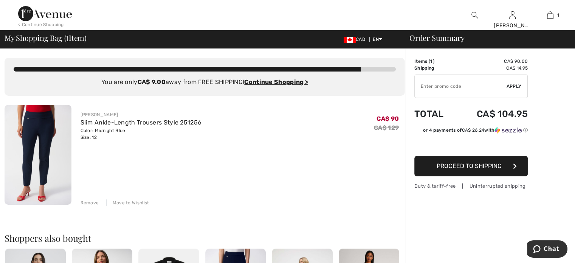
click at [471, 166] on span "Proceed to Shipping" at bounding box center [469, 165] width 65 height 7
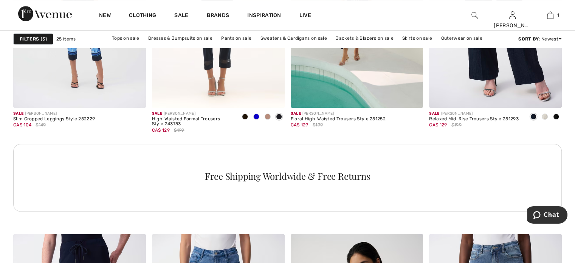
click at [180, 13] on link "Sale" at bounding box center [181, 16] width 14 height 8
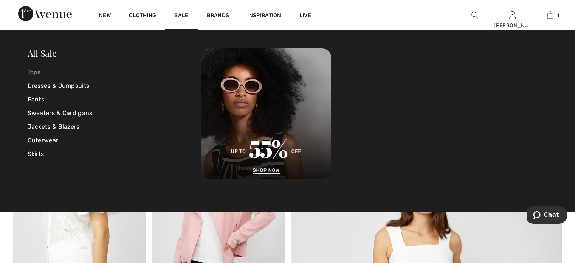
click at [39, 71] on link "Tops" at bounding box center [115, 72] width 174 height 14
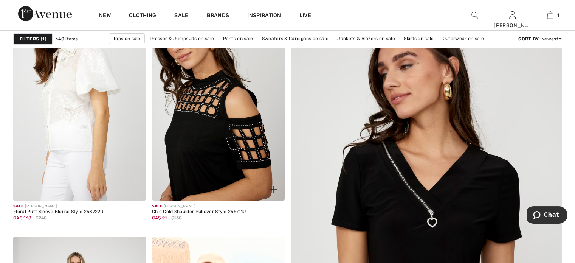
scroll to position [151, 0]
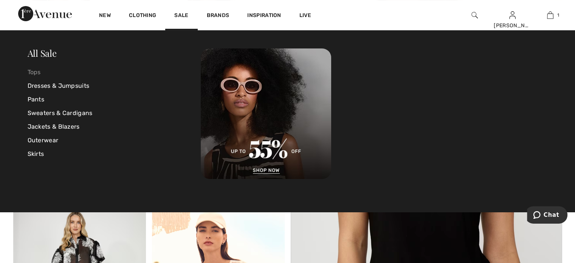
click at [38, 70] on link "Tops" at bounding box center [115, 72] width 174 height 14
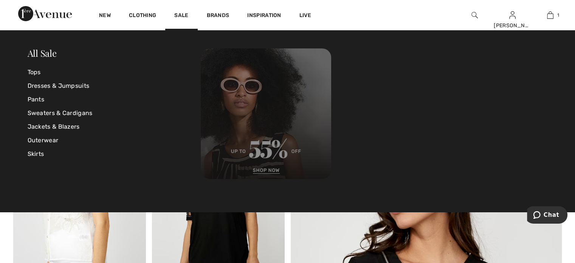
click at [266, 171] on img at bounding box center [266, 113] width 130 height 130
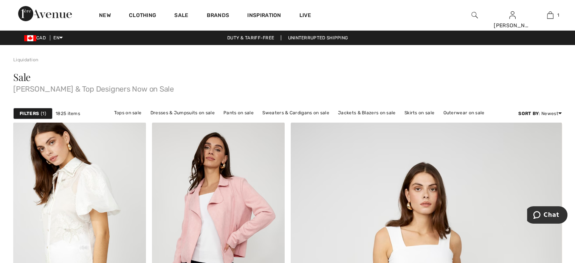
click at [25, 109] on div "Filters 1" at bounding box center [32, 113] width 39 height 11
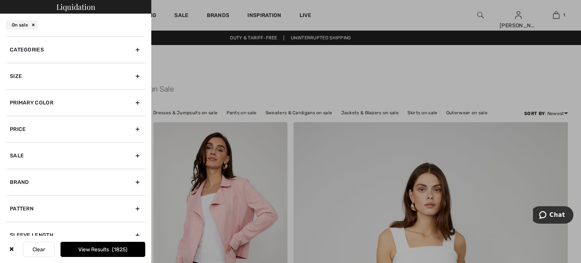
click at [131, 49] on div "Categories" at bounding box center [75, 49] width 139 height 26
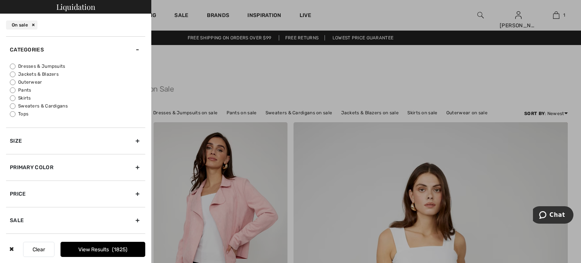
click at [12, 112] on input "Tops" at bounding box center [13, 114] width 6 height 6
radio input "true"
click at [131, 138] on div "Size" at bounding box center [75, 140] width 139 height 26
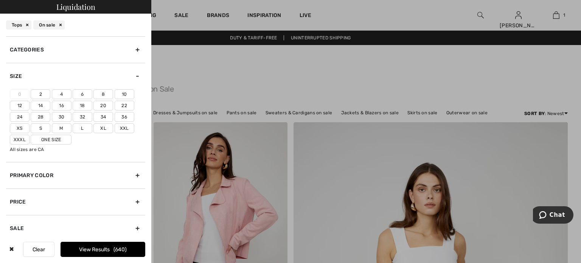
click at [18, 104] on label "12" at bounding box center [20, 106] width 20 height 10
click at [0, 0] on input"] "12" at bounding box center [0, 0] width 0 height 0
click at [99, 245] on button "View Results 178" at bounding box center [103, 249] width 85 height 15
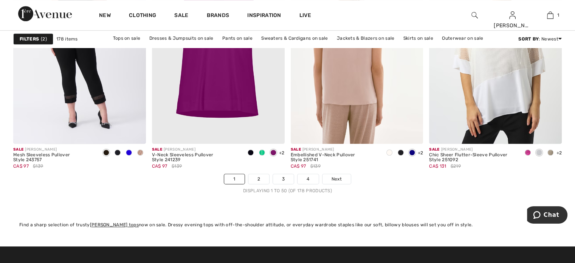
scroll to position [3518, 0]
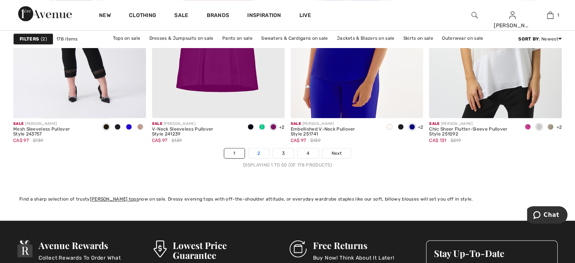
click at [258, 151] on link "2" at bounding box center [258, 153] width 21 height 10
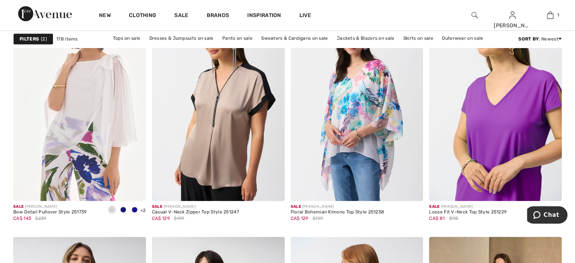
scroll to position [567, 0]
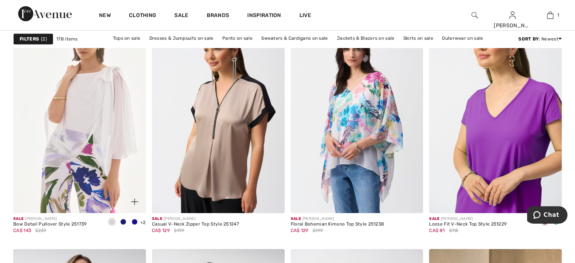
click at [122, 221] on span at bounding box center [123, 222] width 6 height 6
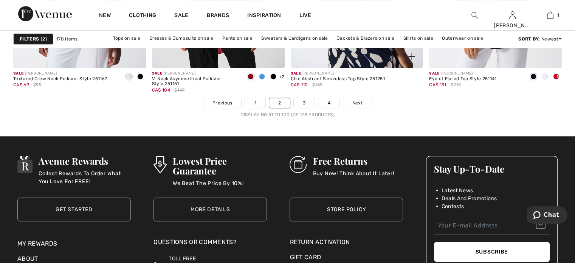
scroll to position [3593, 0]
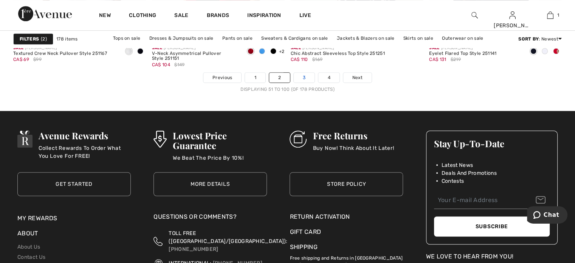
click at [301, 77] on link "3" at bounding box center [304, 78] width 21 height 10
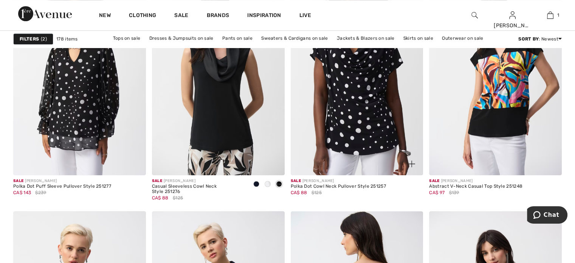
scroll to position [567, 0]
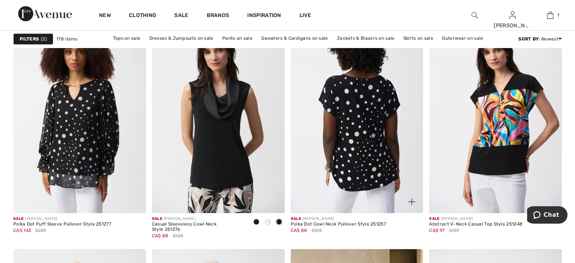
click at [356, 179] on img at bounding box center [357, 113] width 133 height 199
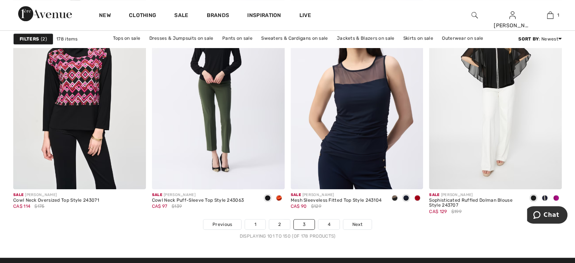
scroll to position [3518, 0]
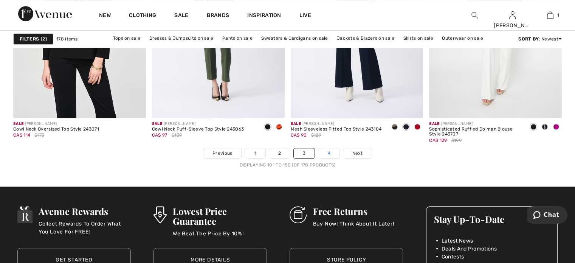
click at [332, 152] on link "4" at bounding box center [328, 153] width 21 height 10
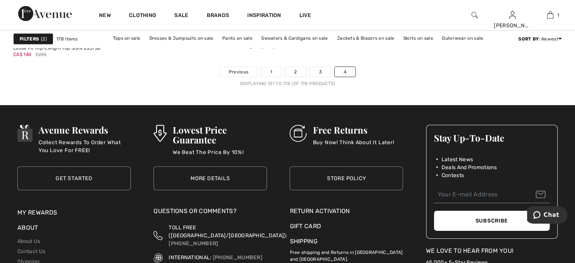
scroll to position [2307, 0]
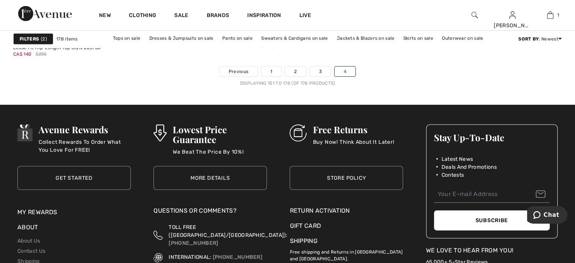
click at [345, 71] on link "4" at bounding box center [345, 72] width 21 height 10
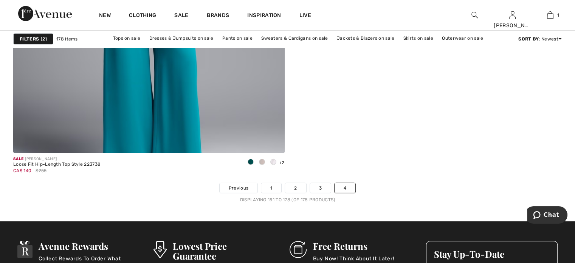
scroll to position [2232, 0]
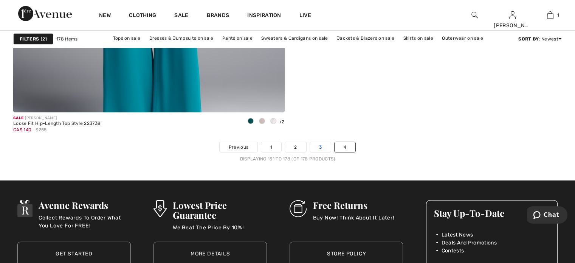
click at [320, 144] on link "3" at bounding box center [320, 147] width 21 height 10
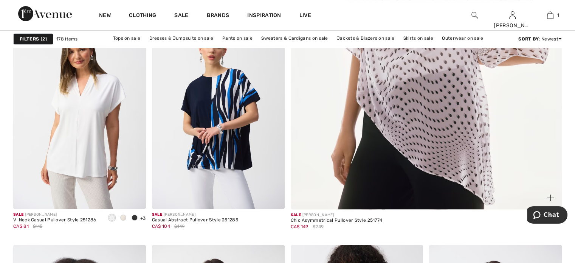
scroll to position [340, 0]
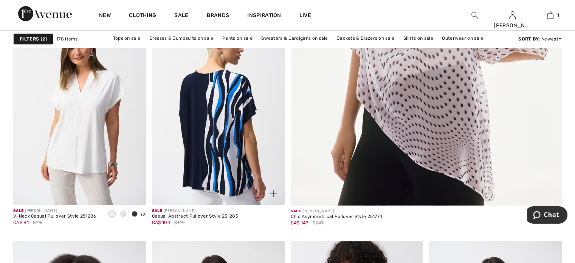
click at [227, 152] on img at bounding box center [218, 105] width 133 height 199
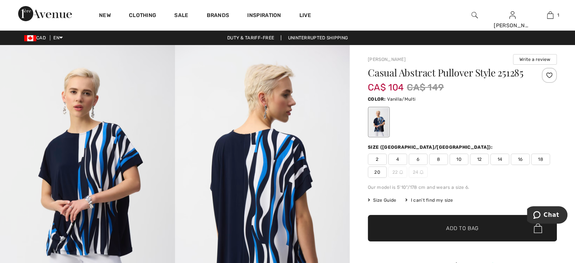
click at [116, 177] on img at bounding box center [87, 176] width 175 height 262
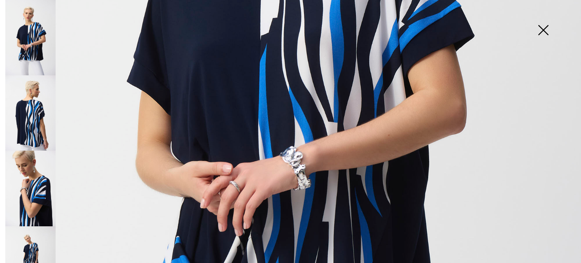
scroll to position [340, 0]
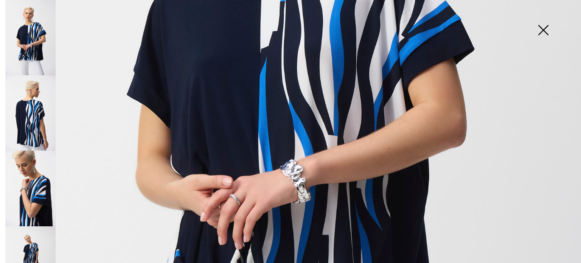
click at [29, 110] on img at bounding box center [30, 112] width 50 height 75
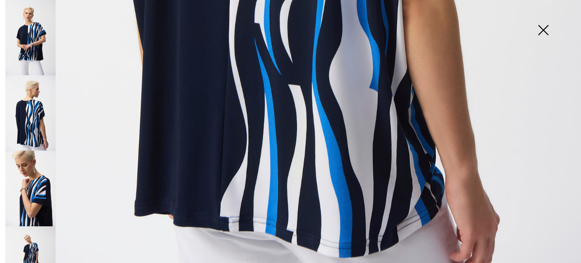
scroll to position [523, 0]
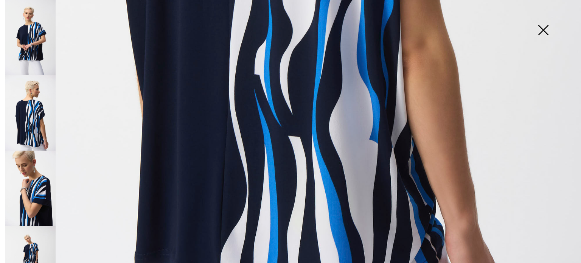
click at [38, 181] on img at bounding box center [30, 188] width 50 height 75
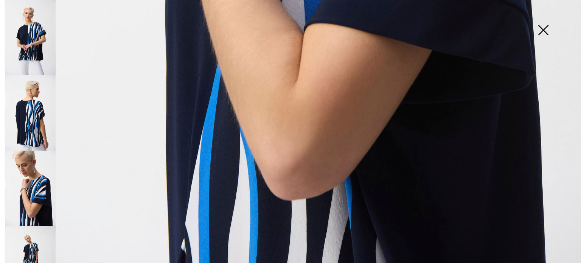
scroll to position [561, 0]
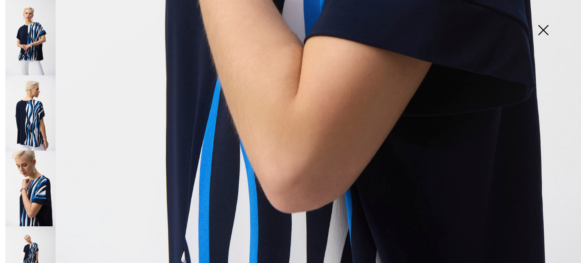
click at [37, 226] on img at bounding box center [30, 263] width 50 height 75
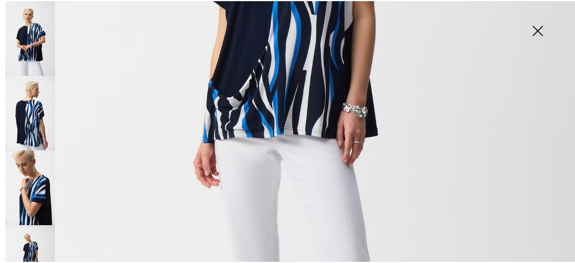
scroll to position [221, 0]
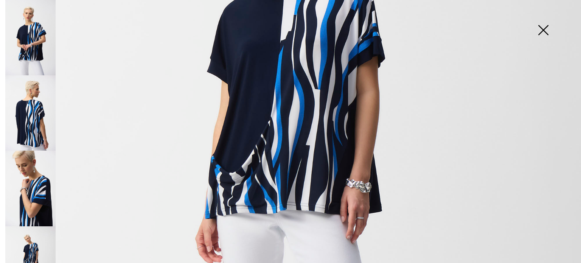
click at [242, 176] on img at bounding box center [290, 214] width 581 height 871
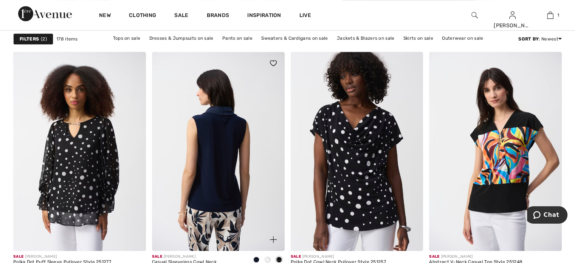
scroll to position [567, 0]
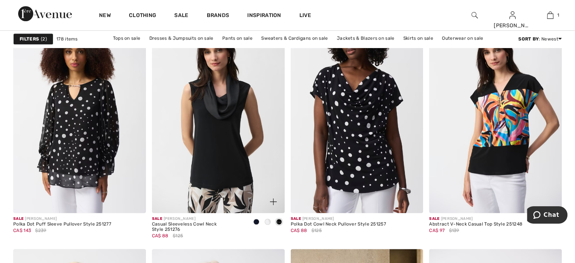
click at [256, 221] on span at bounding box center [256, 222] width 6 height 6
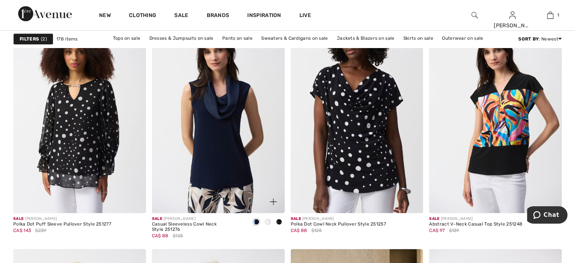
click at [256, 221] on span at bounding box center [256, 222] width 6 height 6
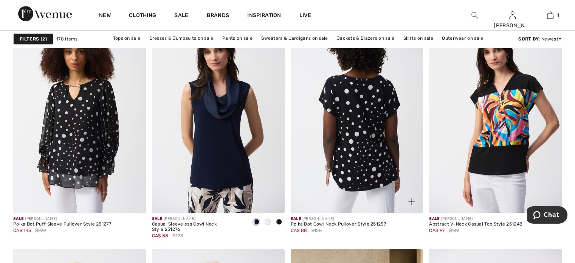
click at [352, 180] on img at bounding box center [357, 113] width 133 height 199
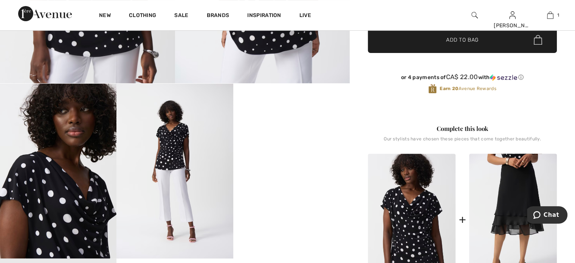
scroll to position [227, 0]
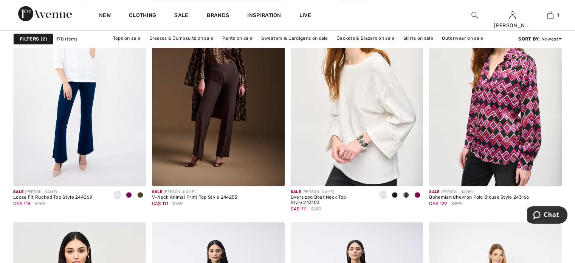
scroll to position [3215, 0]
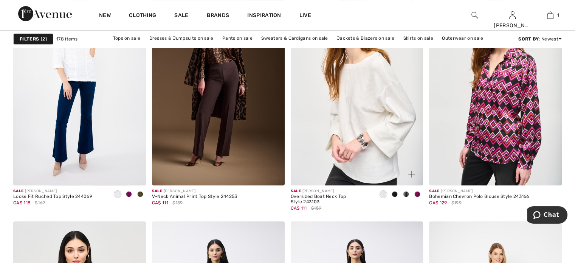
click at [364, 148] on img at bounding box center [357, 85] width 133 height 199
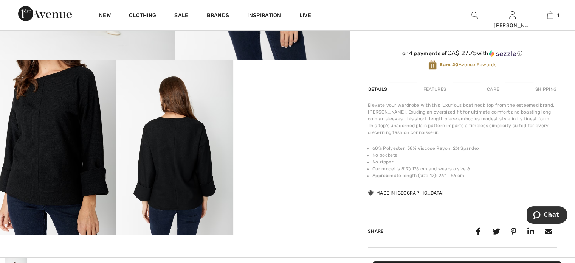
scroll to position [265, 0]
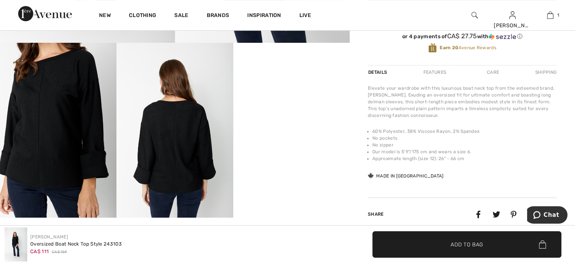
click at [295, 101] on video "Your browser does not support the video tag." at bounding box center [291, 72] width 116 height 58
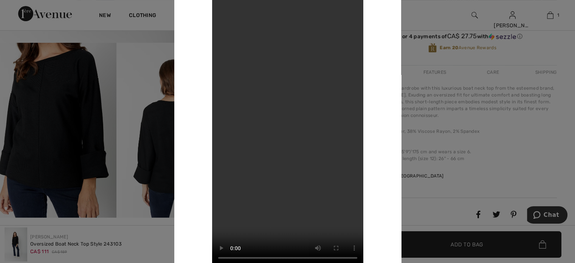
click at [154, 87] on div at bounding box center [287, 131] width 575 height 263
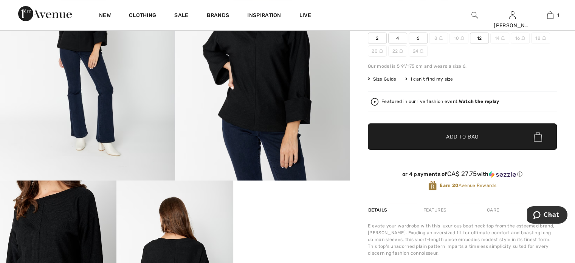
scroll to position [38, 0]
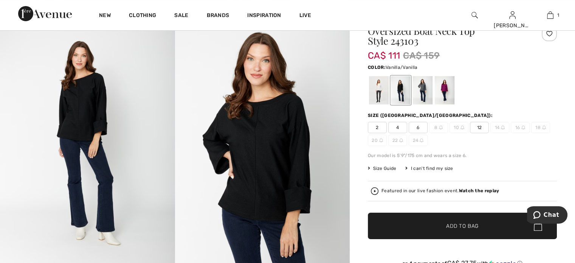
click at [379, 85] on div at bounding box center [379, 90] width 20 height 28
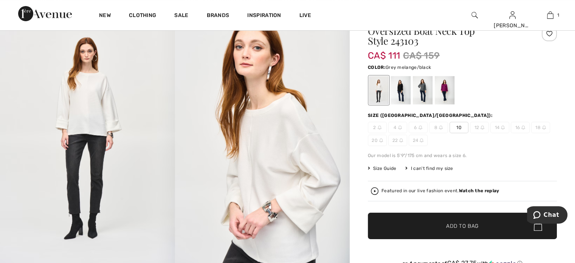
click at [422, 89] on div at bounding box center [423, 90] width 20 height 28
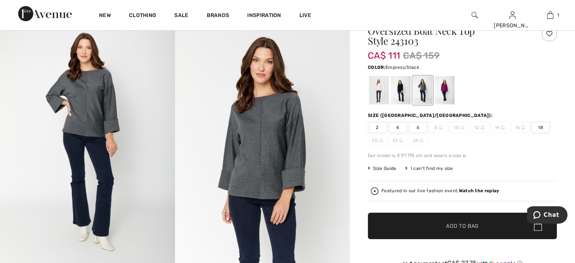
click at [447, 89] on div at bounding box center [445, 90] width 20 height 28
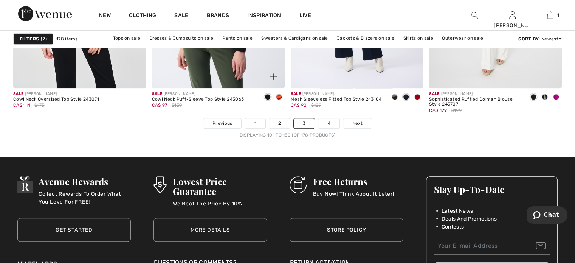
scroll to position [3555, 0]
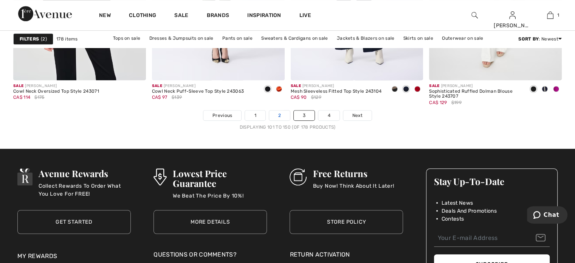
click at [280, 112] on link "2" at bounding box center [279, 115] width 21 height 10
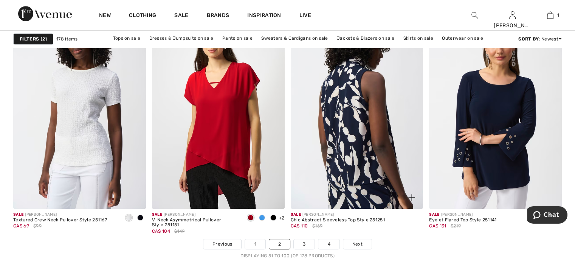
scroll to position [3442, 0]
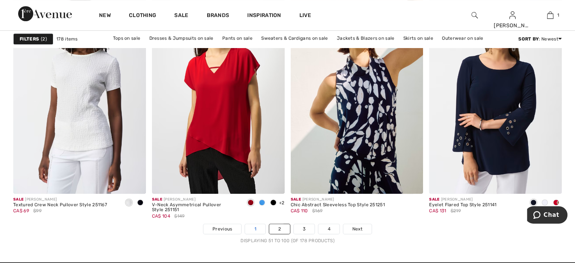
click at [251, 224] on link "1" at bounding box center [255, 229] width 20 height 10
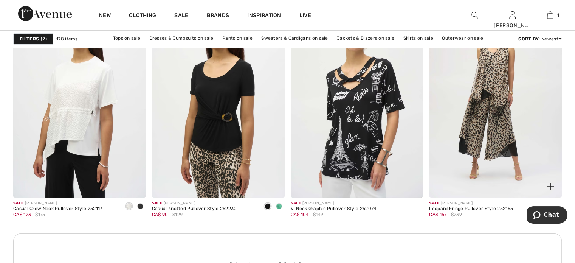
scroll to position [2648, 0]
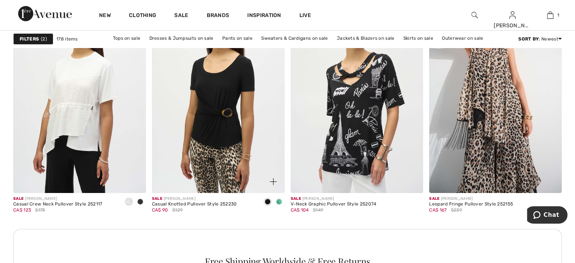
click at [278, 199] on span at bounding box center [279, 202] width 6 height 6
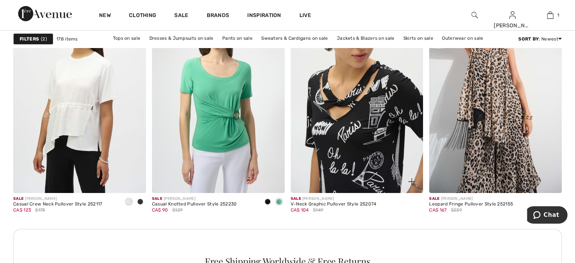
click at [335, 164] on img at bounding box center [357, 93] width 133 height 199
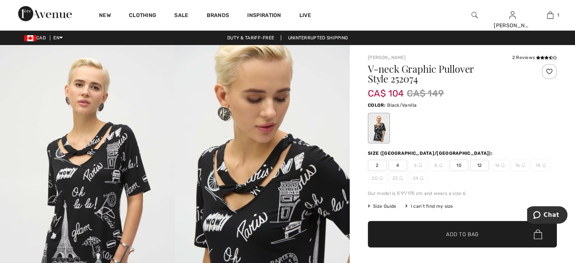
click at [238, 180] on img at bounding box center [262, 176] width 175 height 262
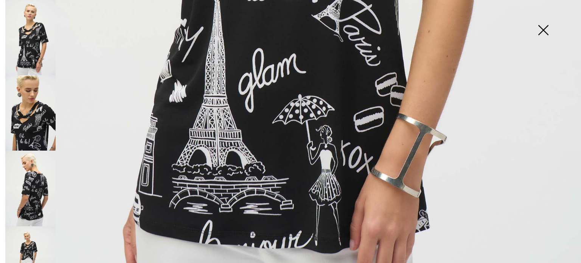
scroll to position [530, 0]
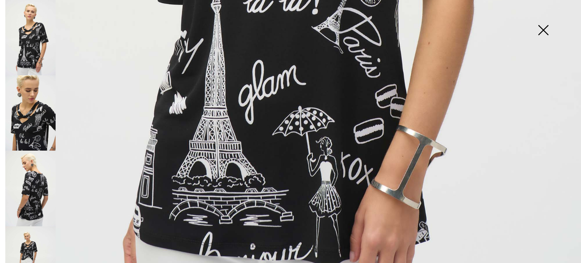
click at [42, 123] on img at bounding box center [30, 112] width 50 height 75
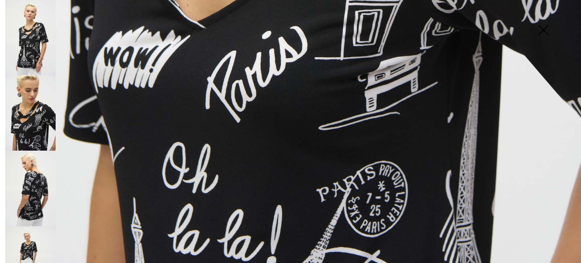
click at [39, 192] on img at bounding box center [30, 188] width 50 height 75
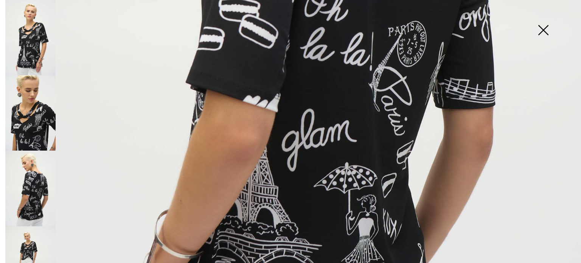
scroll to position [416, 0]
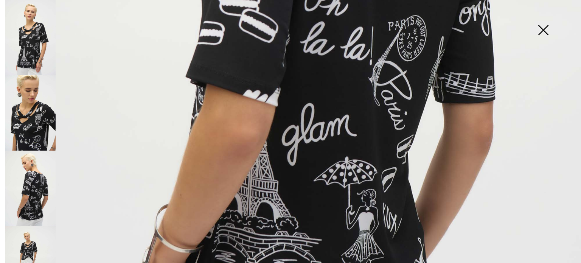
click at [30, 239] on img at bounding box center [30, 263] width 50 height 75
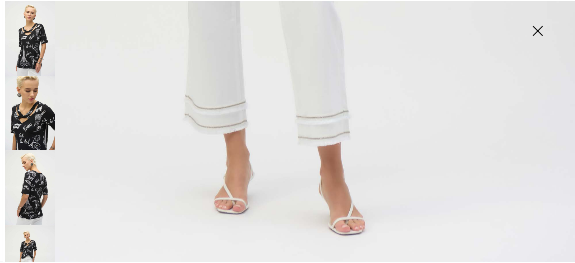
scroll to position [486, 0]
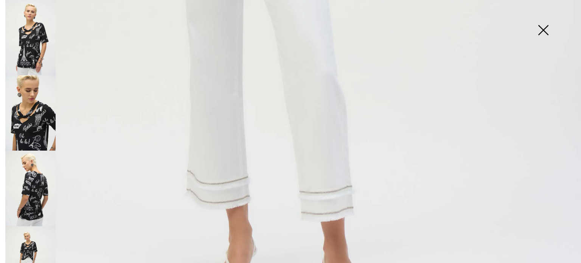
click at [542, 34] on img at bounding box center [543, 30] width 38 height 39
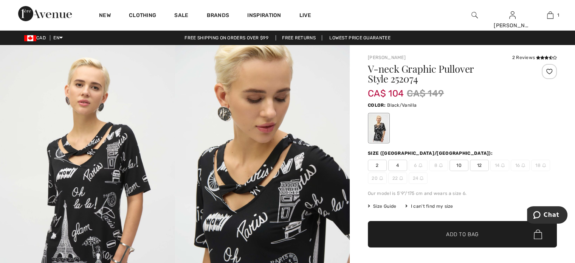
click at [478, 163] on span "12" at bounding box center [479, 165] width 19 height 11
click at [284, 196] on img at bounding box center [262, 176] width 175 height 262
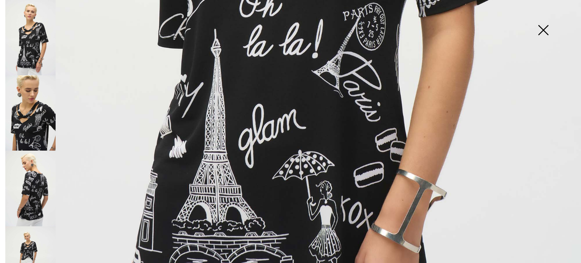
click at [28, 119] on img at bounding box center [30, 112] width 50 height 75
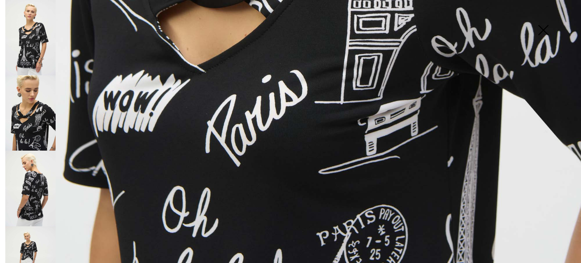
click at [32, 172] on img at bounding box center [30, 188] width 50 height 75
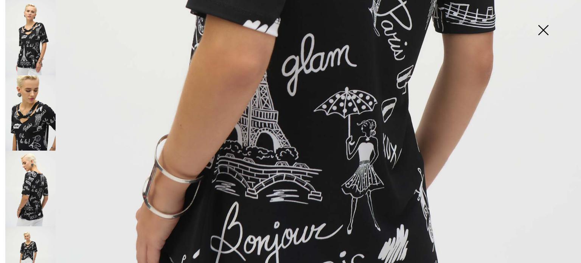
click at [33, 231] on img at bounding box center [30, 263] width 50 height 75
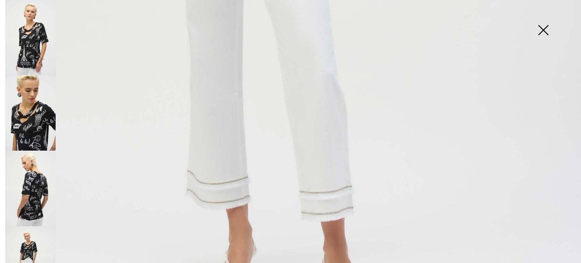
click at [543, 31] on img at bounding box center [543, 30] width 38 height 39
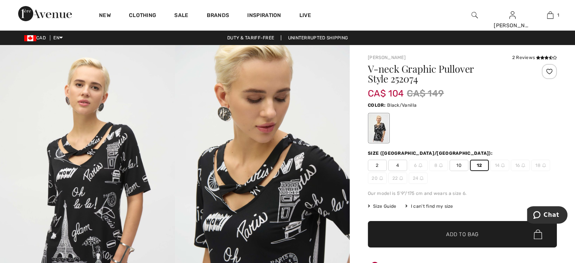
click at [465, 231] on span "Add to Bag" at bounding box center [462, 234] width 33 height 8
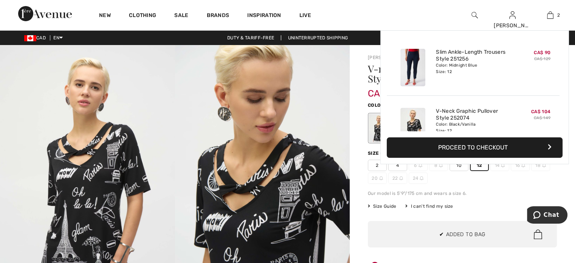
scroll to position [23, 0]
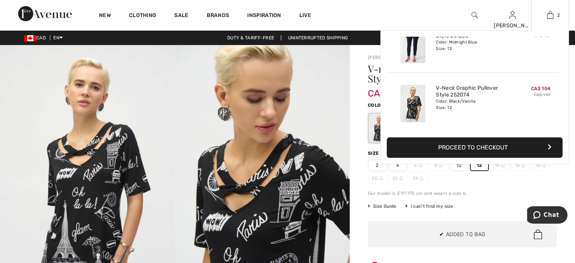
click at [460, 148] on button "Proceed to Checkout" at bounding box center [475, 147] width 176 height 20
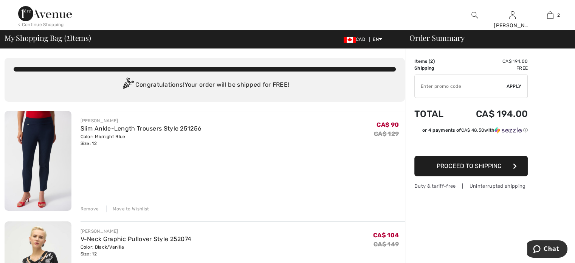
click at [479, 163] on span "Proceed to Shipping" at bounding box center [469, 165] width 65 height 7
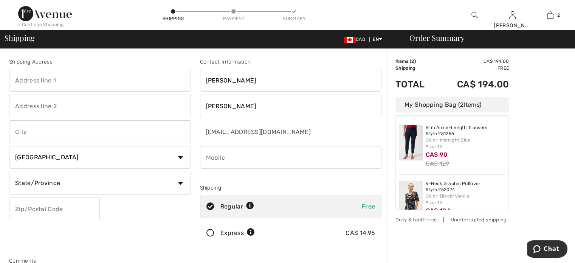
click at [22, 77] on input "text" at bounding box center [100, 80] width 182 height 23
type input "[STREET_ADDRESS][PERSON_NAME]"
click at [32, 137] on input "text" at bounding box center [100, 131] width 182 height 23
type input "Sarnia"
click at [179, 183] on select "State/Province [GEOGRAPHIC_DATA] [GEOGRAPHIC_DATA] [GEOGRAPHIC_DATA] [GEOGRAPHI…" at bounding box center [100, 183] width 182 height 23
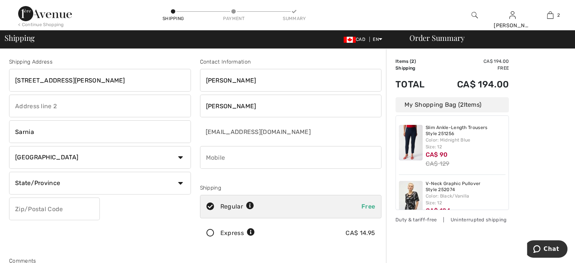
select select "ON"
click at [9, 172] on select "State/Province [GEOGRAPHIC_DATA] [GEOGRAPHIC_DATA] [GEOGRAPHIC_DATA] [GEOGRAPHI…" at bounding box center [100, 183] width 182 height 23
click at [64, 203] on input "text" at bounding box center [54, 208] width 91 height 23
type input "N7T7H4"
click at [217, 163] on input "phone" at bounding box center [291, 157] width 182 height 23
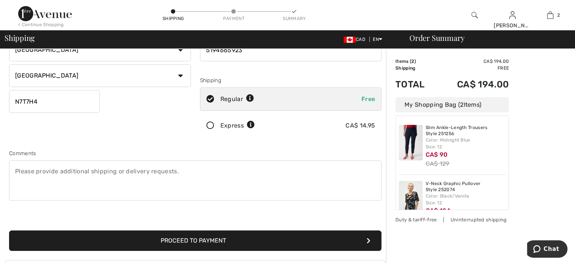
scroll to position [113, 0]
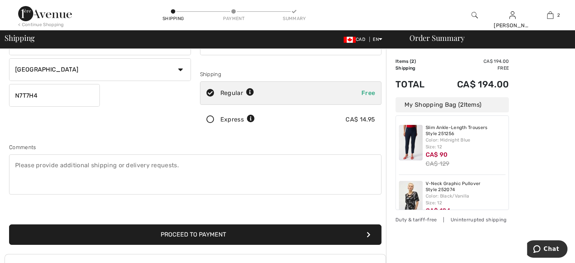
type input "5194665923"
click at [207, 230] on button "Proceed to Payment" at bounding box center [195, 234] width 373 height 20
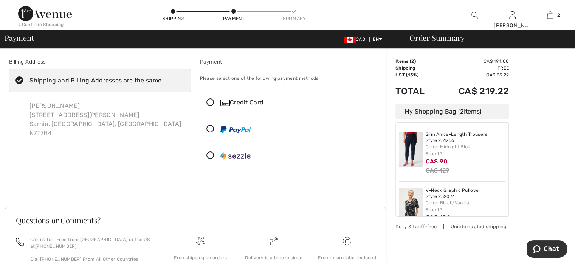
click at [211, 99] on icon at bounding box center [210, 103] width 20 height 8
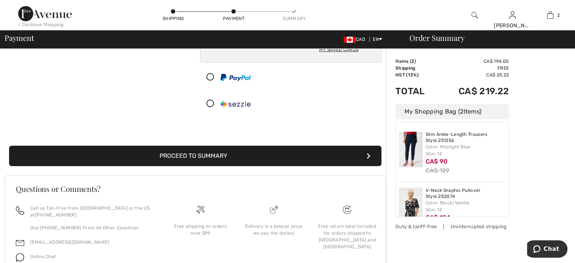
scroll to position [151, 0]
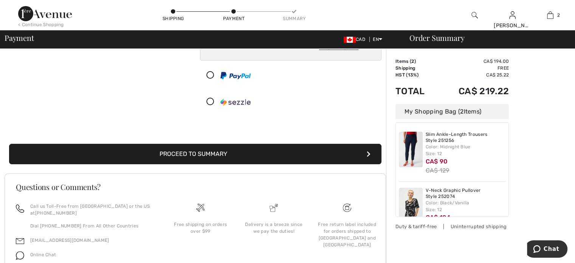
click at [216, 153] on button "Proceed to Summary" at bounding box center [195, 154] width 373 height 20
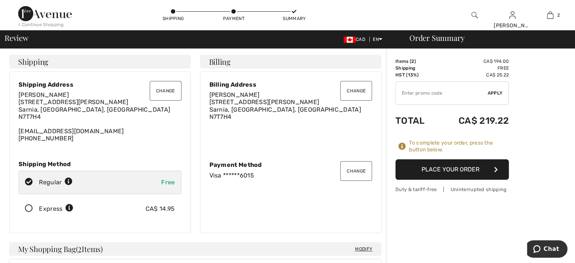
click at [439, 167] on button "Place Your Order" at bounding box center [452, 169] width 113 height 20
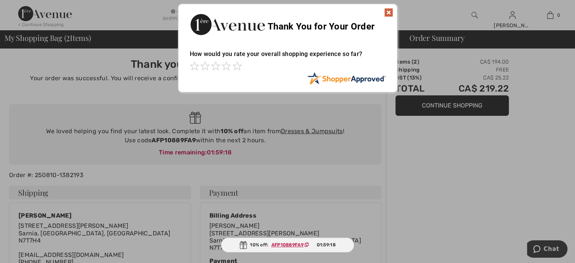
click at [386, 10] on img at bounding box center [388, 12] width 9 height 9
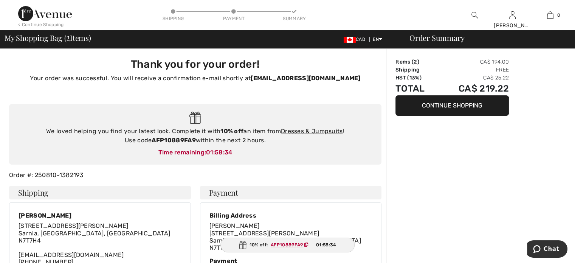
click at [462, 101] on button "Continue Shopping" at bounding box center [452, 105] width 113 height 20
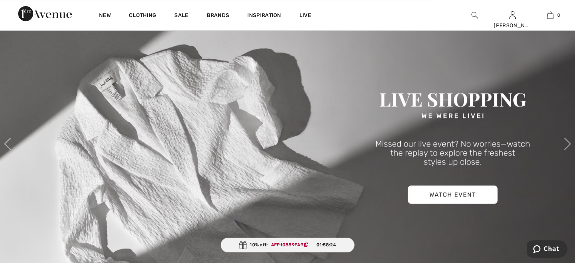
scroll to position [303, 0]
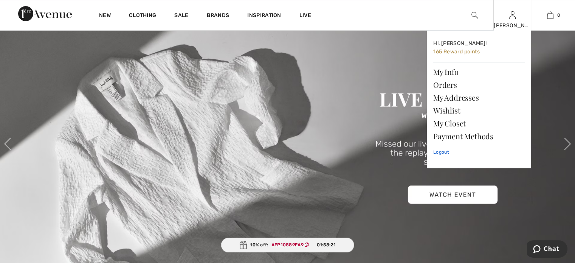
click at [446, 154] on link "Logout" at bounding box center [479, 152] width 92 height 19
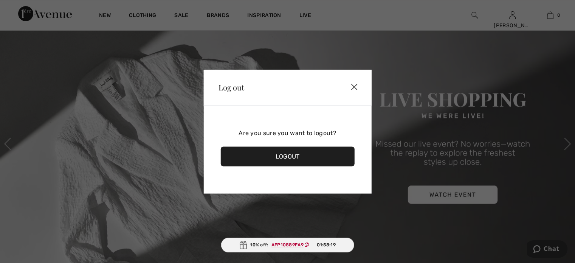
click at [294, 152] on div "Logout" at bounding box center [288, 156] width 134 height 20
